Goal: Ask a question: Seek information or help from site administrators or community

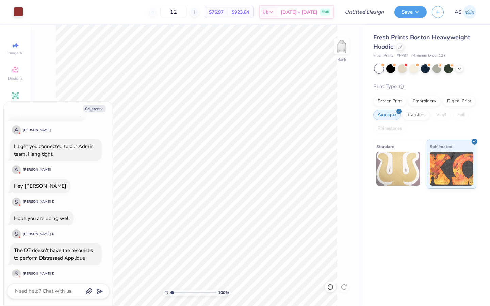
scroll to position [208, 0]
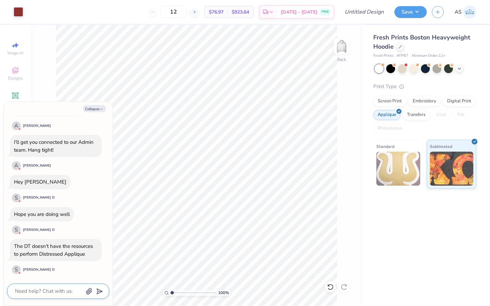
click at [45, 291] on textarea at bounding box center [48, 291] width 69 height 9
type textarea "x"
type textarea "ho"
type textarea "x"
type textarea "how"
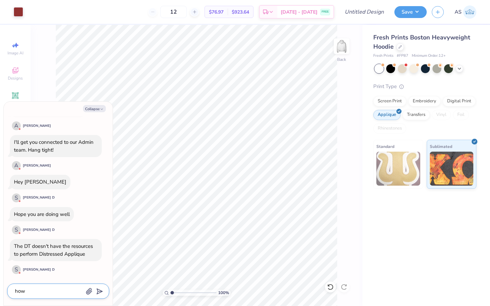
type textarea "x"
type textarea "how"
type textarea "x"
type textarea "how w"
type textarea "x"
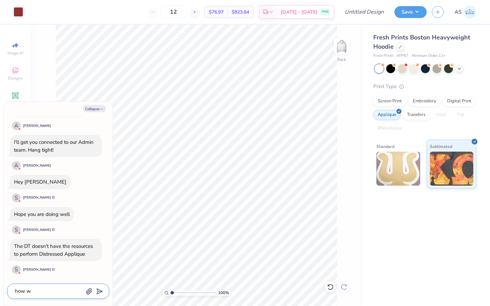
type textarea "how wo"
type textarea "x"
type textarea "how wou"
type textarea "x"
type textarea "how woul"
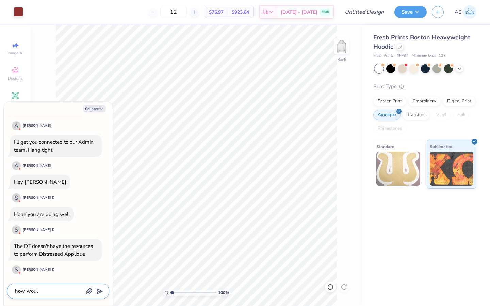
type textarea "x"
type textarea "how would"
type textarea "x"
type textarea "how would"
type textarea "x"
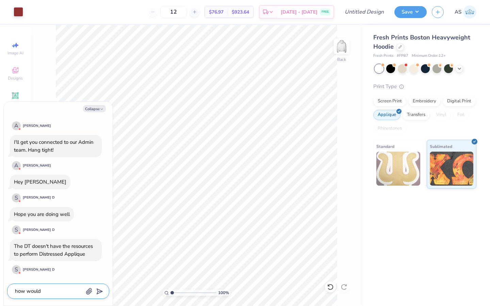
type textarea "how would i"
type textarea "x"
type textarea "how would i"
type textarea "x"
type textarea "how would i g"
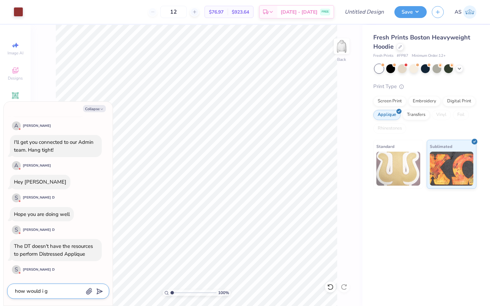
type textarea "x"
type textarea "how would i ge"
type textarea "x"
type textarea "how would i get"
type textarea "x"
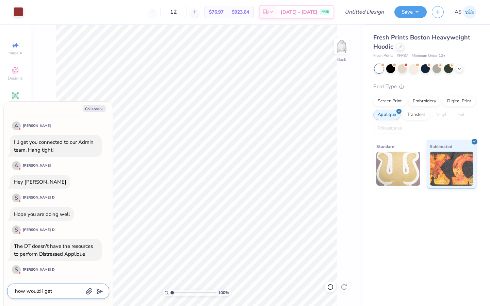
type textarea "how would i get"
type textarea "x"
type textarea "how would i get th"
type textarea "x"
type textarea "how would i get tha"
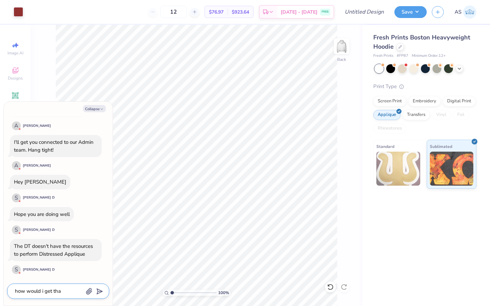
type textarea "x"
type textarea "how would i get that"
type textarea "x"
type textarea "how would i get that"
type textarea "x"
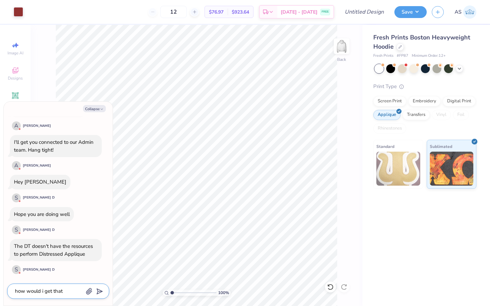
type textarea "how would i get that r"
type textarea "x"
type textarea "how would i get that ro"
type textarea "x"
type textarea "how would i get that r"
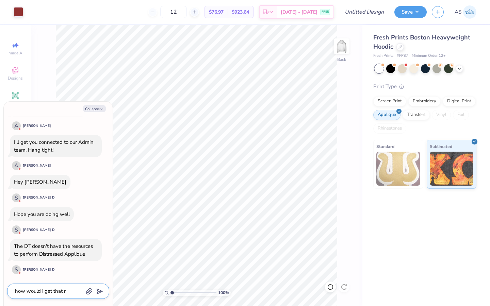
type textarea "x"
type textarea "how would i get that"
type textarea "x"
type textarea "how would i get that o"
type textarea "x"
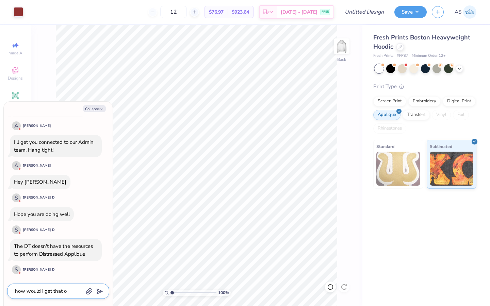
type textarea "how would i get that or"
type textarea "x"
type textarea "how would i get that ord"
type textarea "x"
type textarea "how would i get that orde"
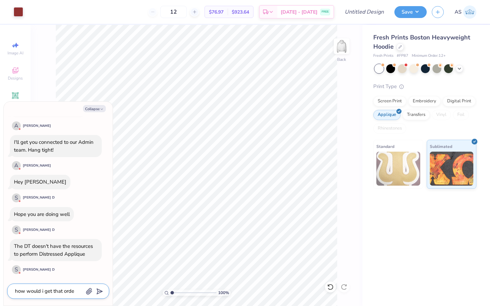
type textarea "x"
type textarea "how would i get that order"
type textarea "x"
type textarea "how would i get that ordere"
type textarea "x"
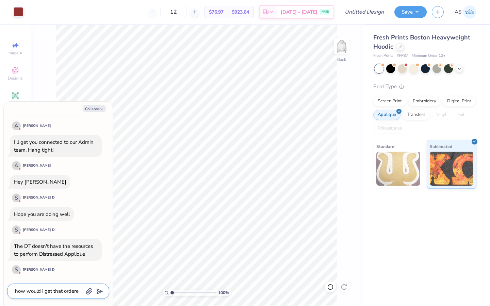
type textarea "how would i get that ordered"
type textarea "x"
type textarea "how would i get that ordered"
type textarea "x"
type textarea "how would i get that ordered f"
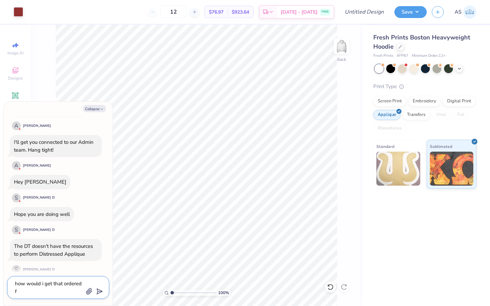
type textarea "x"
type textarea "how would i get that ordered fr"
type textarea "x"
type textarea "how would i get that ordered fro"
type textarea "x"
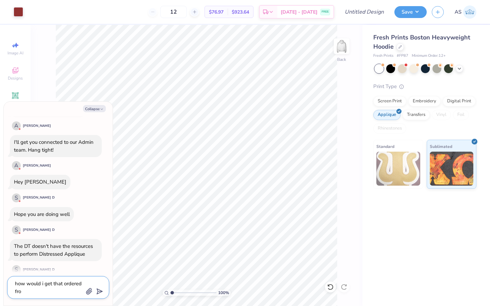
type textarea "how would i get that ordered fr"
type textarea "x"
type textarea "how would i get that ordered f"
type textarea "x"
type textarea "how would i get that ordered"
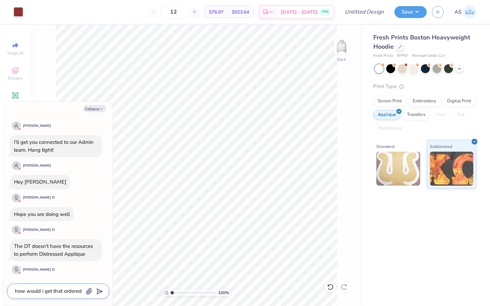
type textarea "x"
type textarea "how would i get that ordered ti"
type textarea "x"
type textarea "how would i get that ordered ti"
type textarea "x"
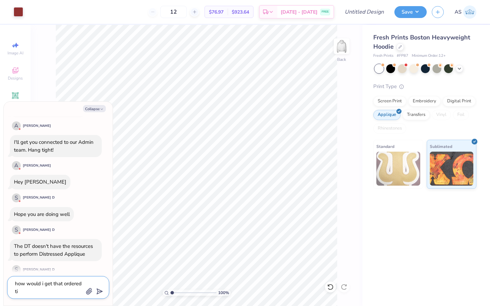
type textarea "how would i get that ordered ti a"
type textarea "x"
type textarea "how would i get that ordered ti"
type textarea "x"
type textarea "how would i get that ordered ti"
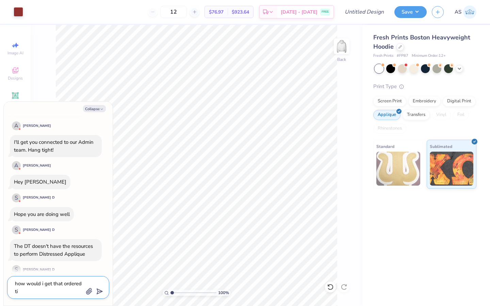
type textarea "x"
type textarea "how would i get that ordered t"
type textarea "x"
type textarea "how would i get that ordered to"
type textarea "x"
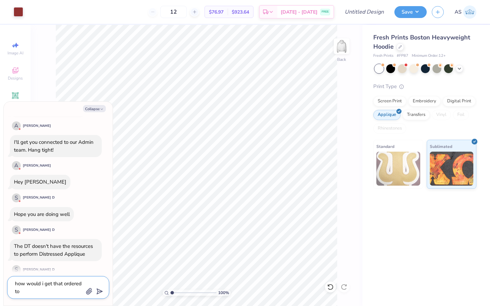
type textarea "how would i get that ordered to"
type textarea "x"
type textarea "how would i get that ordered to a"
type textarea "x"
type textarea "how would i get that ordered to a c"
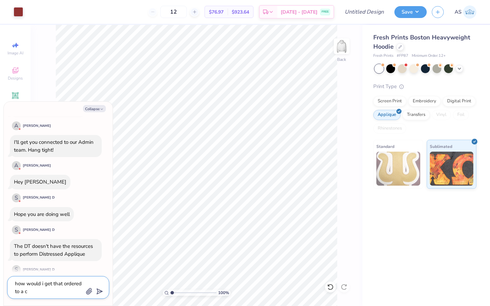
type textarea "x"
type textarea "how would i get that ordered to a cl"
type textarea "x"
type textarea "how would i get that ordered to a cli"
type textarea "x"
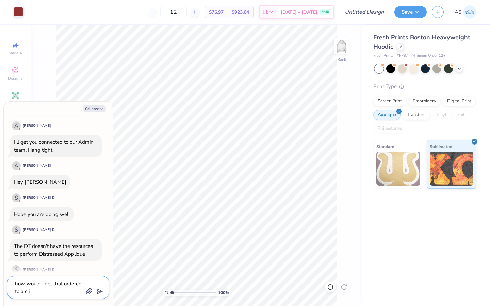
type textarea "how would i get that ordered to a clie"
type textarea "x"
type textarea "how would i get that ordered to a clien"
type textarea "x"
type textarea "how would i get that ordered to a client"
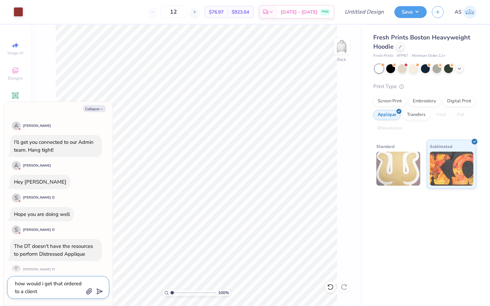
type textarea "x"
type textarea "how would i get that ordered to a client"
type textarea "x"
type textarea "how would i get that ordered to a client th"
type textarea "x"
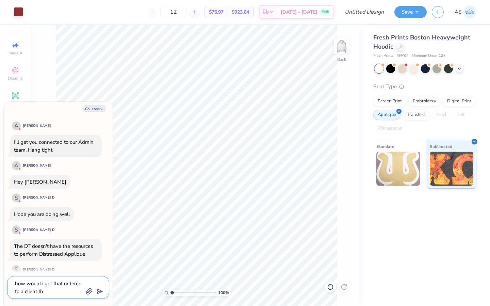
type textarea "how would i get that ordered to a client the"
type textarea "x"
type textarea "how would i get that ordered to a client then"
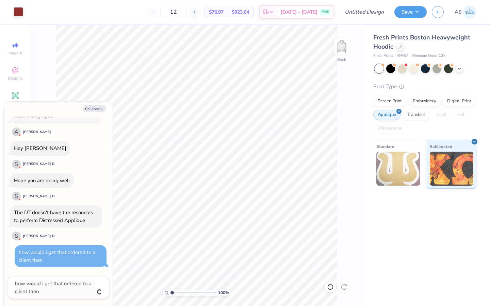
scroll to position [234, 0]
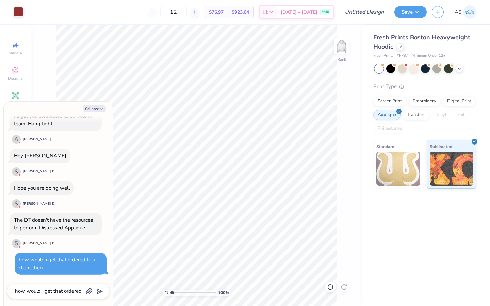
type textarea "x"
click at [55, 291] on textarea "how would i get that ordered to a client then" at bounding box center [48, 291] width 69 height 9
type textarea "x"
type textarea "l"
type textarea "x"
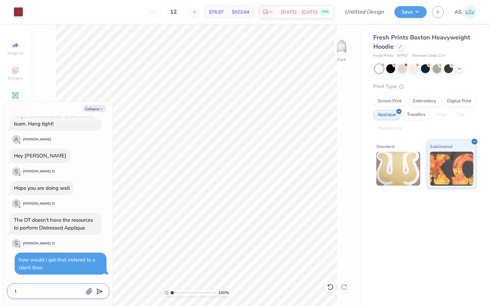
type textarea "li"
type textarea "x"
type textarea "lik"
type textarea "x"
type textarea "like"
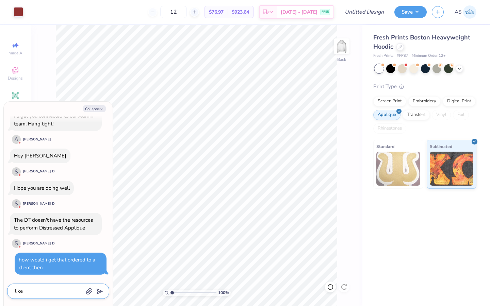
type textarea "x"
type textarea "like o"
type textarea "x"
type textarea "like on"
type textarea "x"
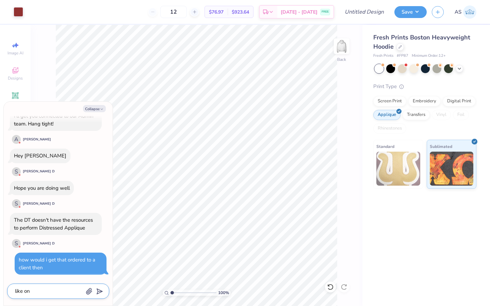
type textarea "like on"
type textarea "x"
type textarea "like on a"
type textarea "x"
type textarea "like on a"
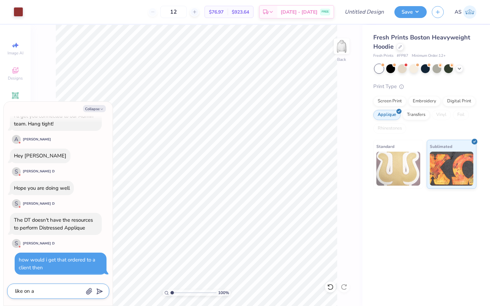
type textarea "x"
type textarea "like on a d"
type textarea "x"
type textarea "like on a di"
type textarea "x"
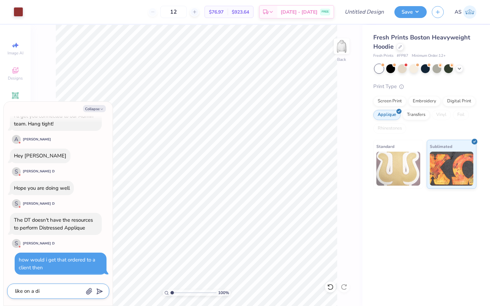
type textarea "like on a dif"
type textarea "x"
type textarea "like on a diff"
type textarea "x"
type textarea "like on a diffr"
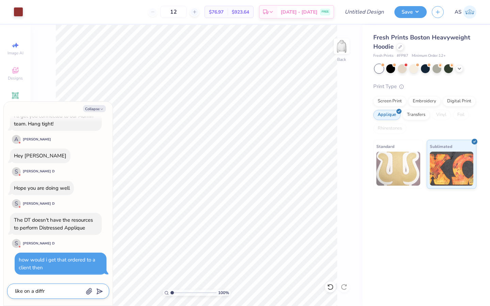
type textarea "x"
type textarea "like on a diff"
type textarea "x"
type textarea "like on a diffe"
type textarea "x"
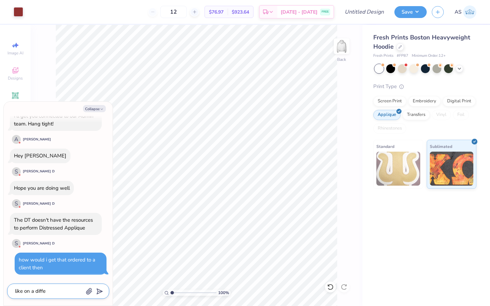
type textarea "like on a differ"
type textarea "x"
type textarea "like on a differe"
type textarea "x"
type textarea "like on a differen"
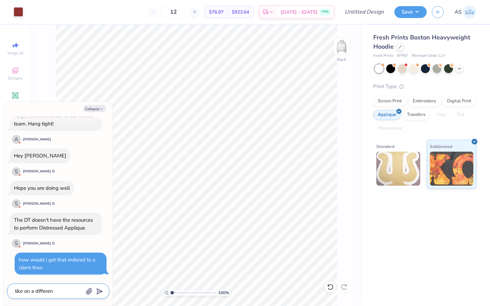
type textarea "x"
type textarea "like on a differen"
type textarea "x"
type textarea "like on a differen"
type textarea "x"
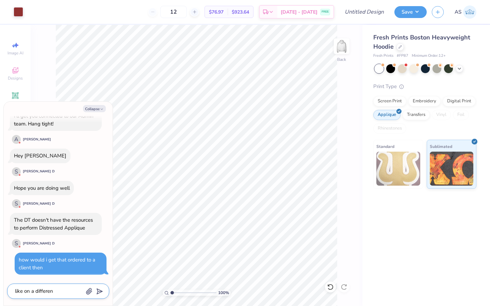
type textarea "like on a different"
type textarea "x"
type textarea "like on a different"
type textarea "x"
type textarea "like on a different p"
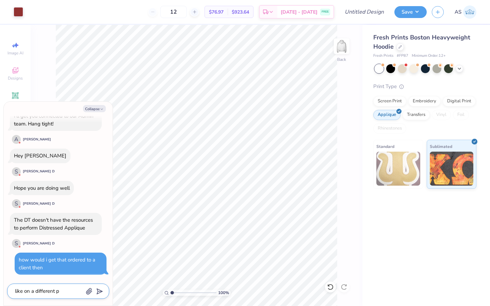
type textarea "x"
type textarea "like on a different pr"
type textarea "x"
type textarea "like on a different pri"
type textarea "x"
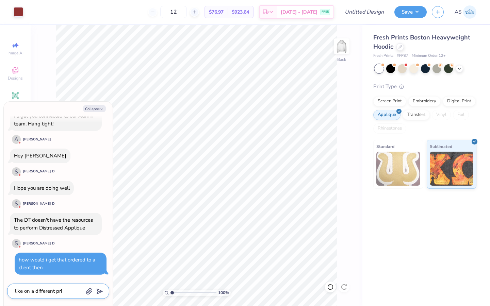
type textarea "like on a different prid"
type textarea "x"
type textarea "like on a different priduc"
type textarea "x"
type textarea "like on a different priduc"
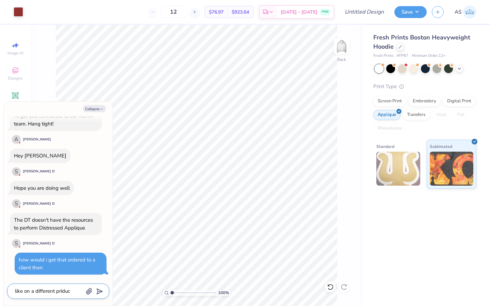
type textarea "x"
type textarea "like on a different priduc"
type textarea "x"
type textarea "like on a different pridu"
type textarea "x"
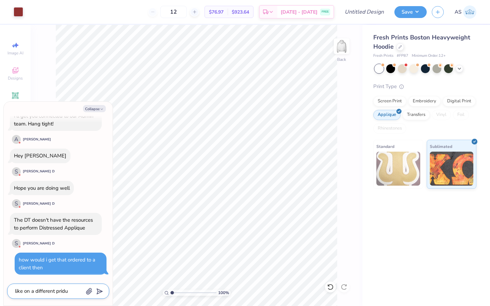
type textarea "like on a different prid"
type textarea "x"
type textarea "like on a different pri"
type textarea "x"
type textarea "like on a different pr"
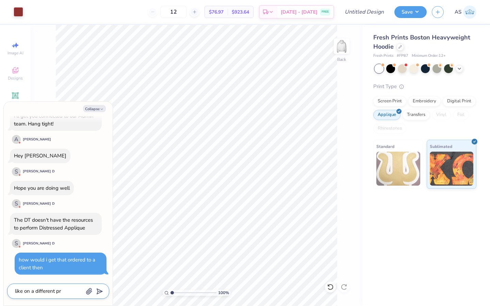
type textarea "x"
type textarea "like on a different pro"
type textarea "x"
type textarea "like on a different prod"
type textarea "x"
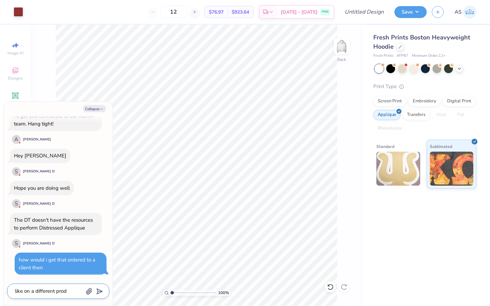
type textarea "like on a different produ"
type textarea "x"
type textarea "like on a different produc"
type textarea "x"
type textarea "like on a different product"
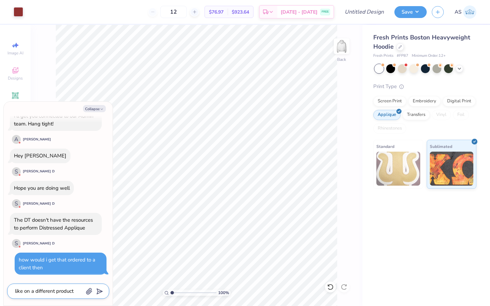
type textarea "x"
type textarea "like on a different product"
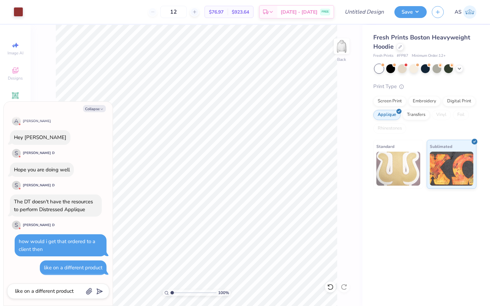
type textarea "x"
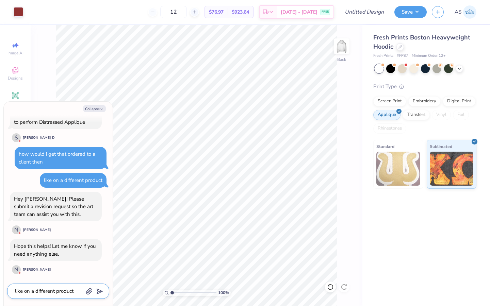
click at [55, 292] on textarea "like on a different product" at bounding box center [48, 291] width 69 height 9
type textarea "x"
type textarea "t"
type textarea "x"
type textarea "th"
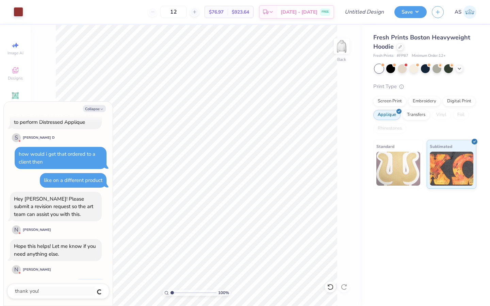
scroll to position [358, 0]
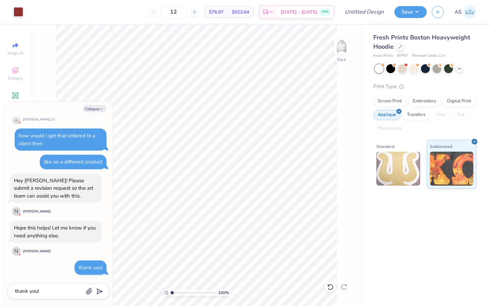
click at [94, 104] on div "Collapse How can we help you? Sublimated applique only supports certain colors …" at bounding box center [58, 204] width 109 height 204
click at [94, 105] on button "Collapse" at bounding box center [94, 108] width 23 height 7
